Goal: Information Seeking & Learning: Learn about a topic

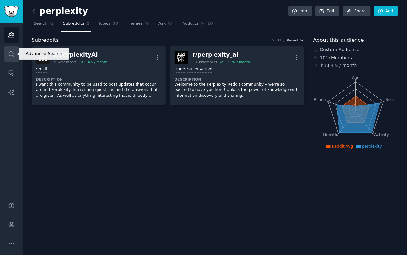
click at [16, 53] on link "Search" at bounding box center [12, 54] width 16 height 16
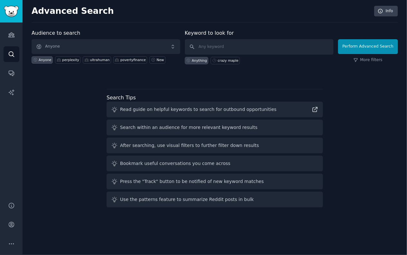
click at [24, 39] on div "Advanced Search Info Audience to search Anyone Anyone perplexity ultrahuman pov…" at bounding box center [215, 127] width 384 height 255
click at [15, 34] on link "Audiences" at bounding box center [12, 35] width 16 height 16
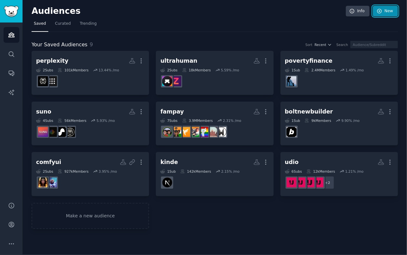
click at [394, 10] on link "New" at bounding box center [385, 11] width 25 height 11
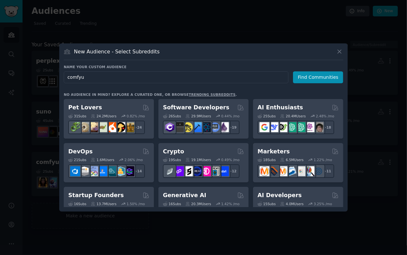
type input "comfyui"
click button "Find Communities" at bounding box center [318, 77] width 50 height 12
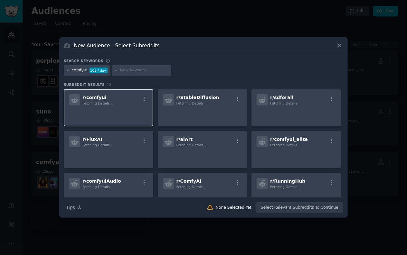
click at [123, 108] on p at bounding box center [108, 115] width 79 height 14
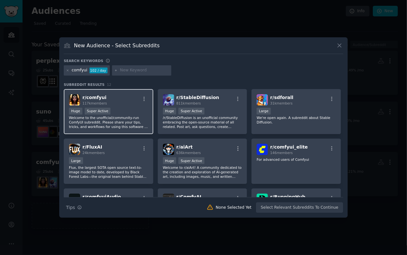
click at [98, 116] on p "Welcome to the unofficial/community-run ComfyUI subreddit. Please share your ti…" at bounding box center [108, 123] width 79 height 14
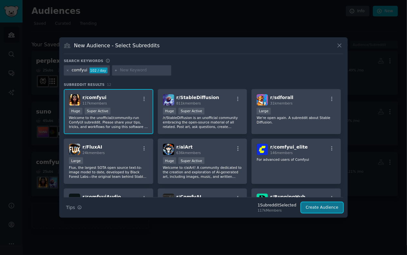
click at [321, 209] on button "Create Audience" at bounding box center [322, 208] width 42 height 11
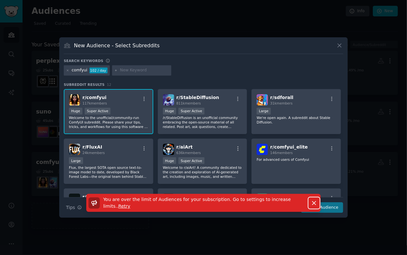
click at [317, 204] on icon "button" at bounding box center [314, 203] width 7 height 7
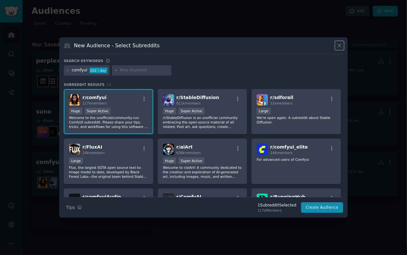
click at [338, 45] on icon at bounding box center [339, 45] width 7 height 7
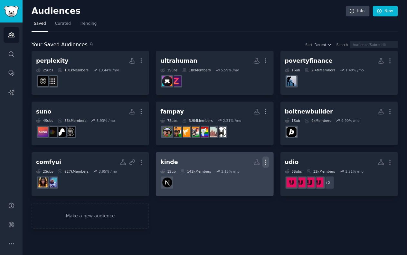
click at [267, 162] on icon "button" at bounding box center [265, 162] width 7 height 7
click at [252, 173] on p "Delete" at bounding box center [248, 176] width 15 height 7
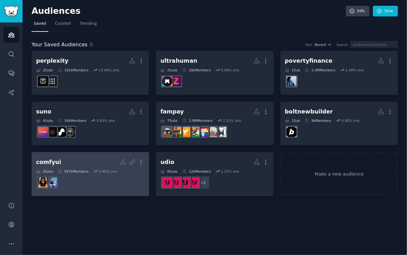
click at [94, 163] on h2 "comfyui Shared Report Enabled More" at bounding box center [90, 162] width 108 height 11
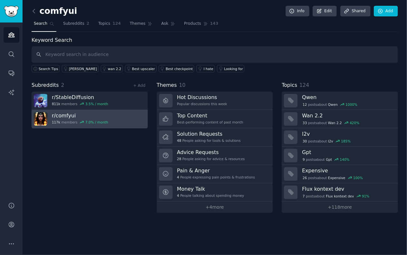
click at [74, 116] on h3 "r/ comfyui" at bounding box center [80, 115] width 56 height 7
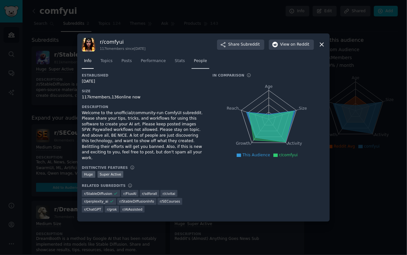
click at [200, 64] on span "People" at bounding box center [200, 61] width 13 height 6
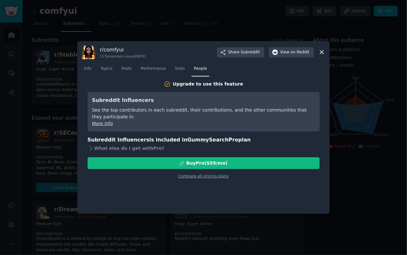
click at [106, 111] on div "See the top contributors in each subreddit, their contributions, and the other …" at bounding box center [203, 114] width 223 height 14
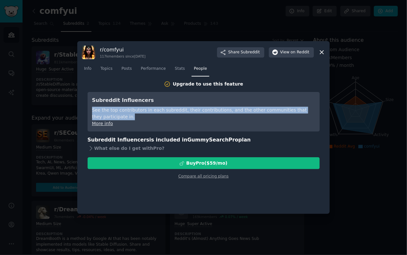
drag, startPoint x: 106, startPoint y: 111, endPoint x: 123, endPoint y: 112, distance: 16.4
click at [106, 111] on div "See the top contributors in each subreddit, their contributions, and the other …" at bounding box center [203, 114] width 223 height 14
click at [133, 112] on div "See the top contributors in each subreddit, their contributions, and the other …" at bounding box center [203, 114] width 223 height 14
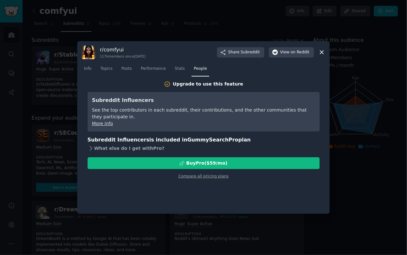
click at [117, 148] on div "What else do I get with Pro ?" at bounding box center [204, 148] width 232 height 9
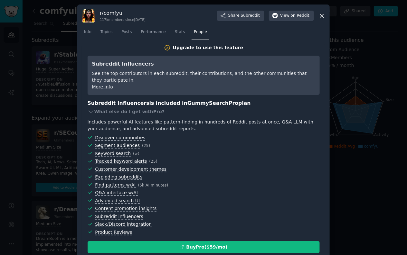
click at [61, 157] on div at bounding box center [203, 127] width 407 height 255
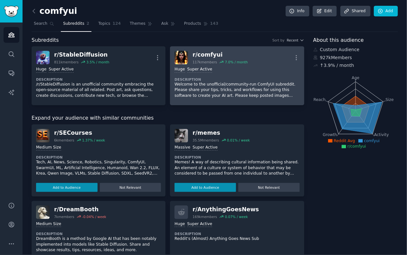
click at [236, 72] on div "Huge Super Active" at bounding box center [236, 70] width 125 height 6
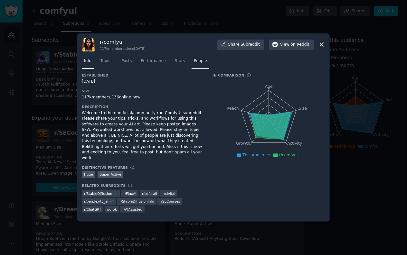
click at [204, 64] on span "People" at bounding box center [200, 61] width 13 height 6
